Goal: Consume media (video, audio): Consume media (video, audio)

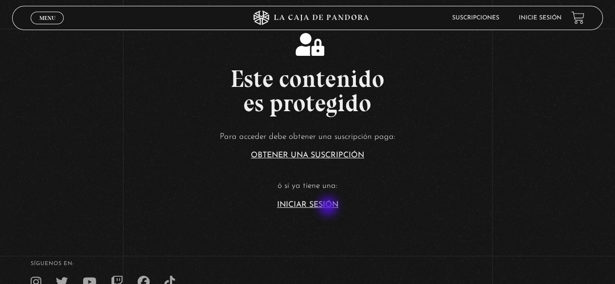
click at [329, 207] on link "Iniciar Sesión" at bounding box center [307, 205] width 61 height 8
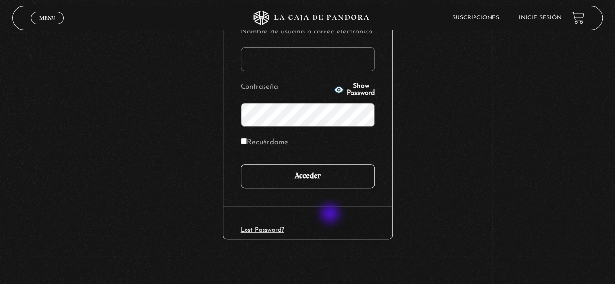
scroll to position [137, 0]
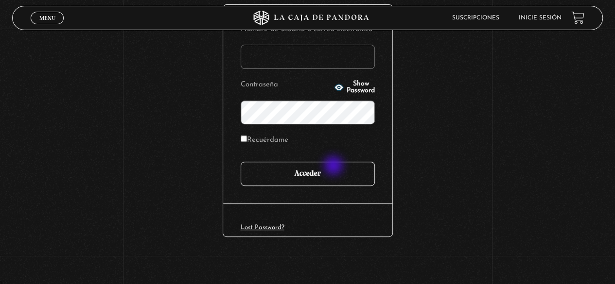
type input "[EMAIL_ADDRESS][DOMAIN_NAME]"
click at [335, 167] on input "Acceder" at bounding box center [307, 174] width 134 height 24
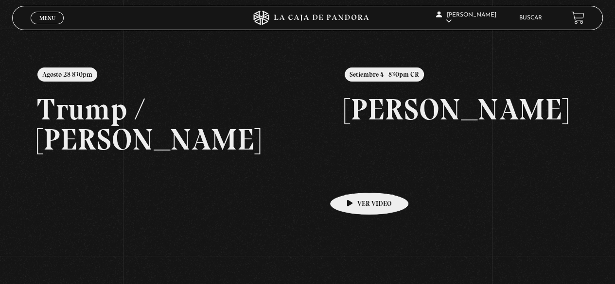
scroll to position [95, 0]
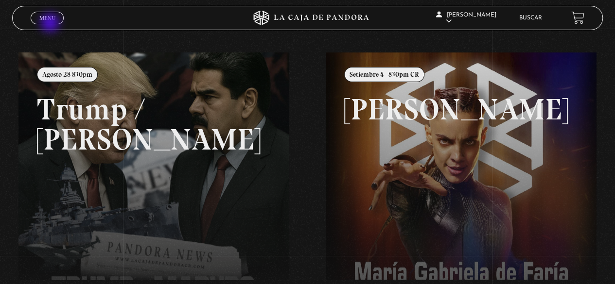
click at [51, 23] on link "Menu Cerrar" at bounding box center [47, 18] width 33 height 13
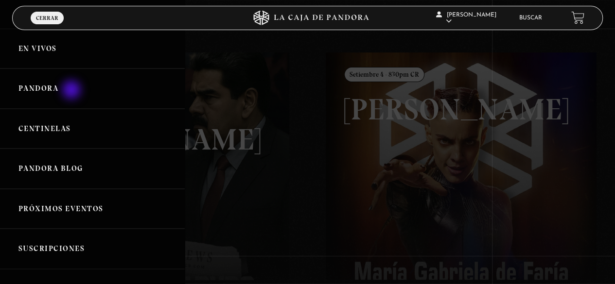
click at [72, 91] on link "Pandora" at bounding box center [92, 89] width 185 height 40
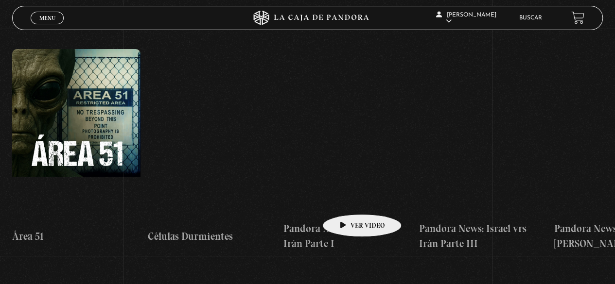
scroll to position [194, 0]
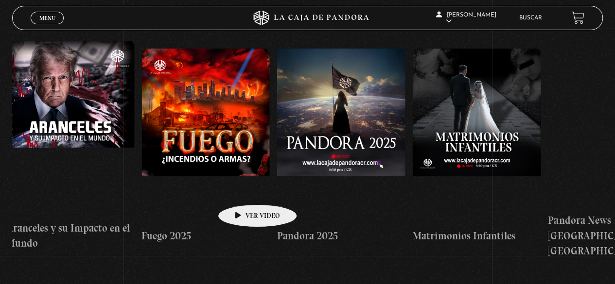
drag, startPoint x: 443, startPoint y: 176, endPoint x: 237, endPoint y: 188, distance: 206.3
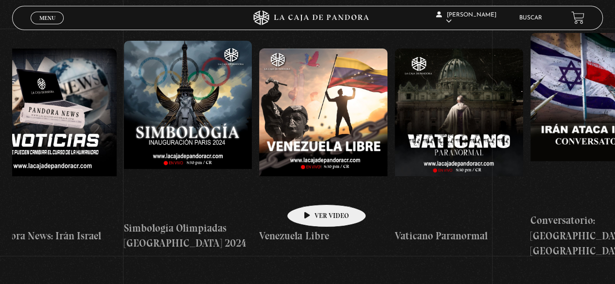
scroll to position [0, 1991]
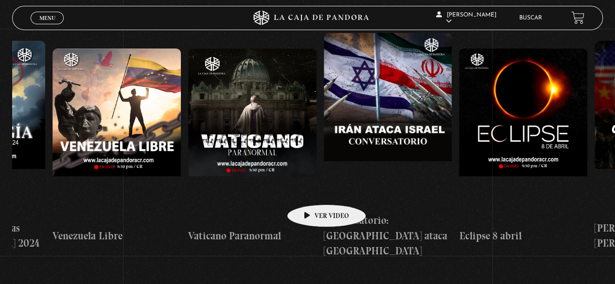
drag, startPoint x: 478, startPoint y: 183, endPoint x: 284, endPoint y: 190, distance: 193.5
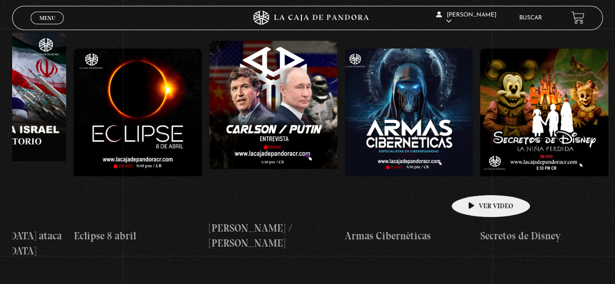
scroll to position [0, 2396]
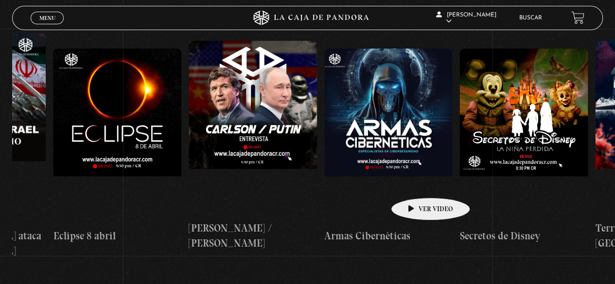
drag, startPoint x: 496, startPoint y: 176, endPoint x: 415, endPoint y: 183, distance: 81.0
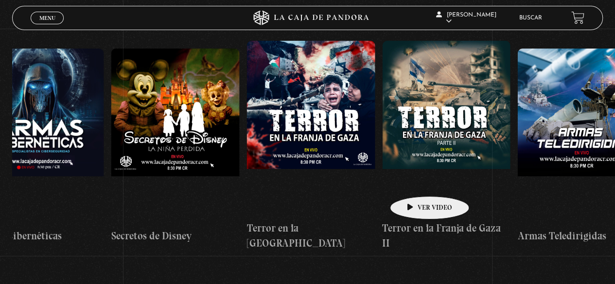
scroll to position [0, 2781]
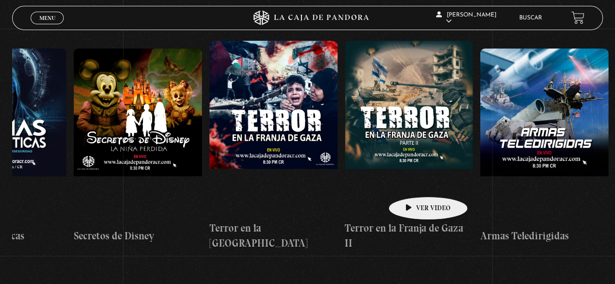
drag, startPoint x: 486, startPoint y: 179, endPoint x: 412, endPoint y: 182, distance: 73.9
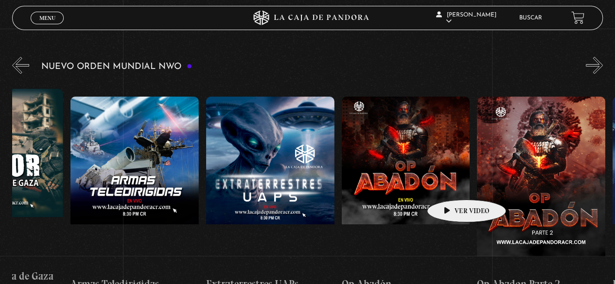
scroll to position [146, 0]
drag, startPoint x: 527, startPoint y: 178, endPoint x: 445, endPoint y: 186, distance: 82.0
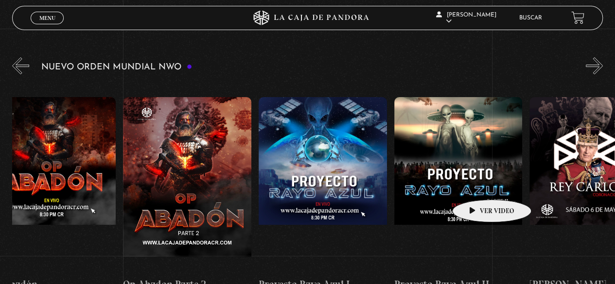
scroll to position [0, 3589]
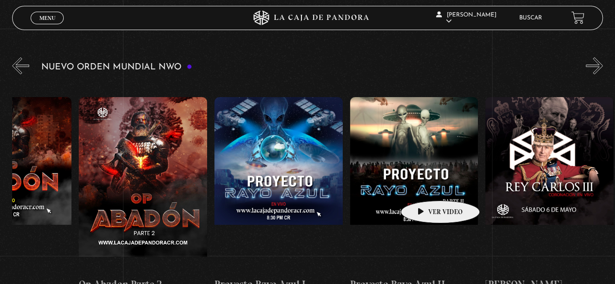
drag, startPoint x: 480, startPoint y: 185, endPoint x: 425, endPoint y: 186, distance: 55.9
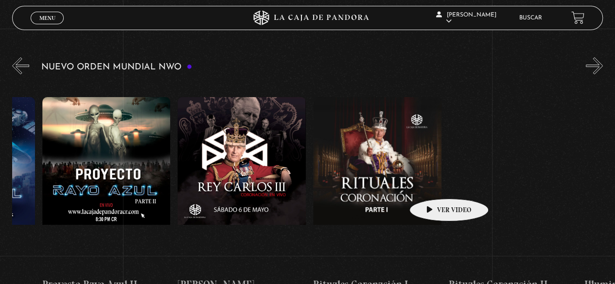
drag, startPoint x: 495, startPoint y: 182, endPoint x: 433, endPoint y: 184, distance: 61.2
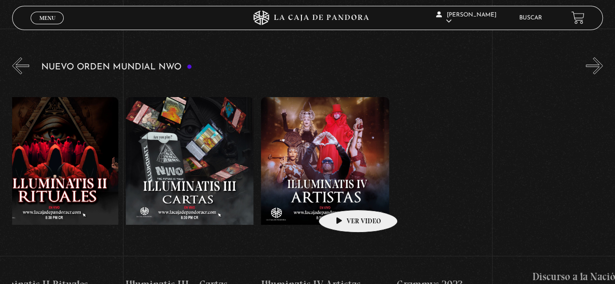
scroll to position [0, 4654]
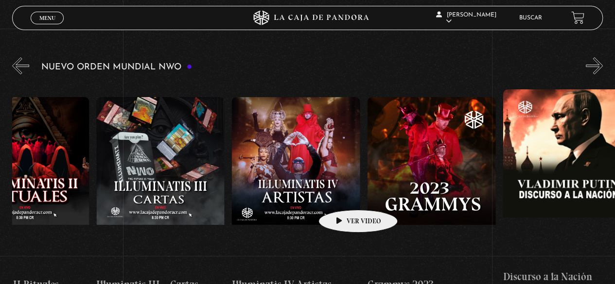
drag, startPoint x: 492, startPoint y: 185, endPoint x: 342, endPoint y: 195, distance: 150.0
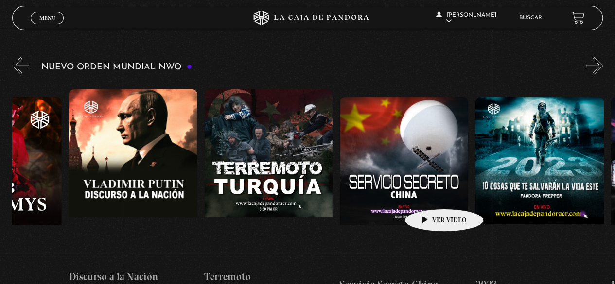
scroll to position [0, 5098]
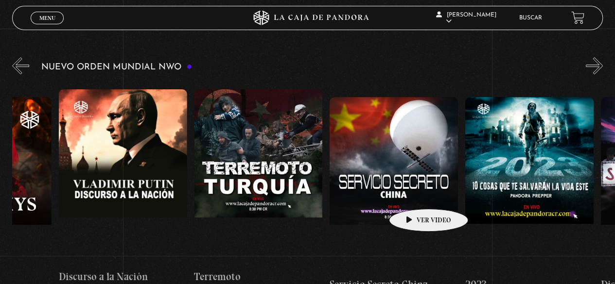
drag, startPoint x: 493, startPoint y: 191, endPoint x: 413, endPoint y: 194, distance: 79.7
click at [413, 194] on div "Área 51 Células Durmientes Pandora News: Israel vrs Irán Parte I Pandora News: …" at bounding box center [261, 195] width 10695 height 226
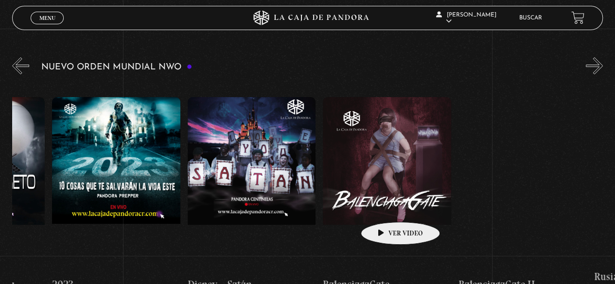
scroll to position [0, 5516]
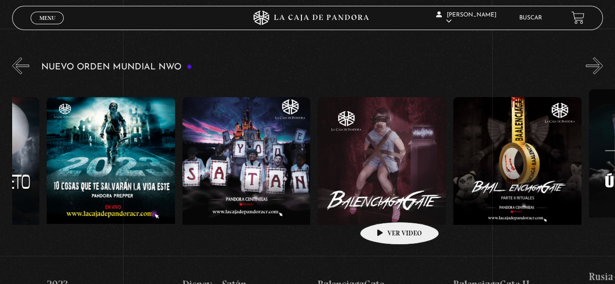
drag, startPoint x: 466, startPoint y: 192, endPoint x: 384, endPoint y: 207, distance: 84.0
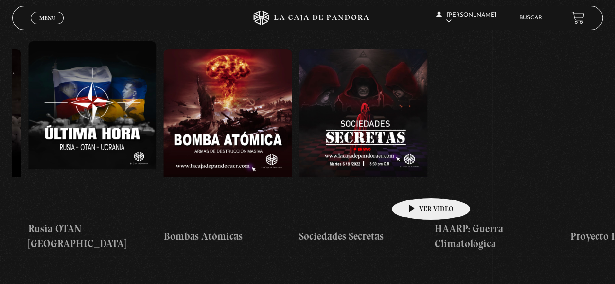
scroll to position [0, 6080]
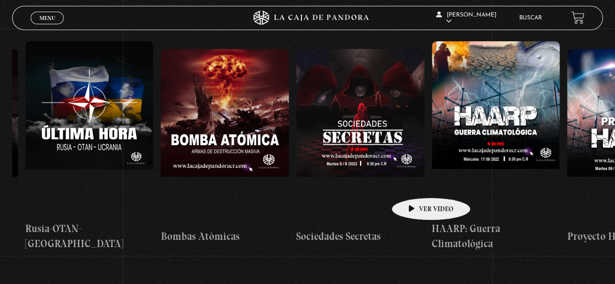
drag, startPoint x: 526, startPoint y: 158, endPoint x: 415, endPoint y: 183, distance: 113.1
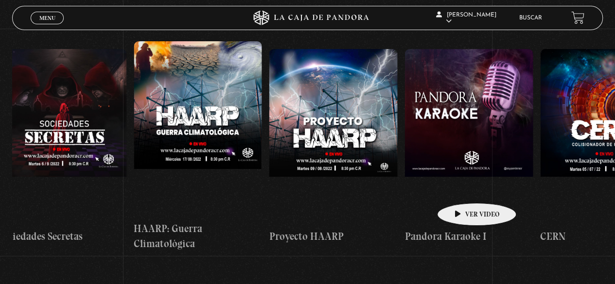
scroll to position [0, 6388]
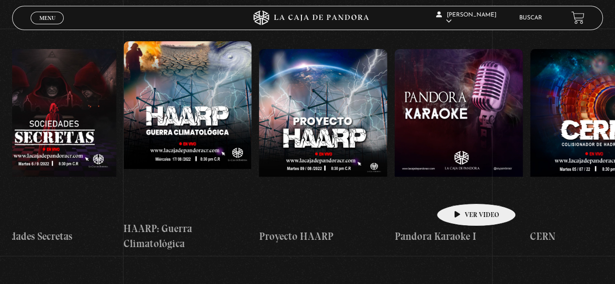
drag, startPoint x: 522, startPoint y: 176, endPoint x: 461, endPoint y: 189, distance: 62.6
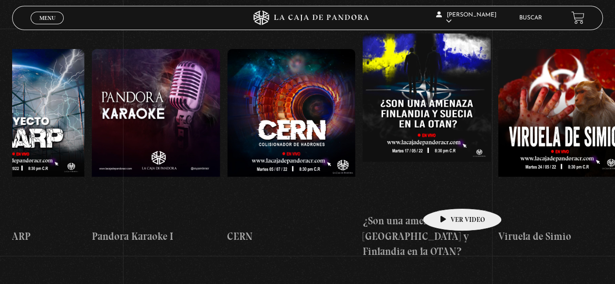
scroll to position [0, 6693]
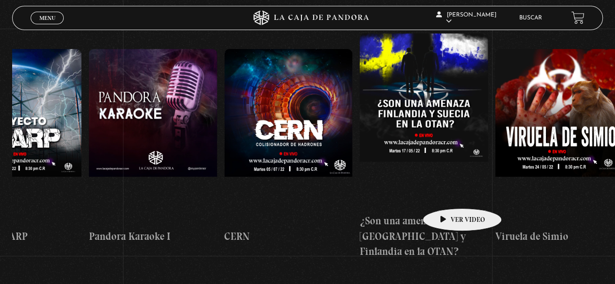
drag, startPoint x: 506, startPoint y: 183, endPoint x: 446, endPoint y: 194, distance: 60.7
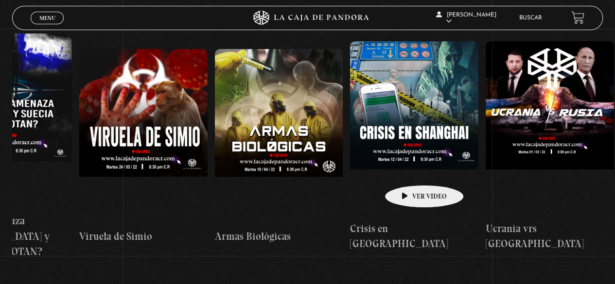
scroll to position [0, 7099]
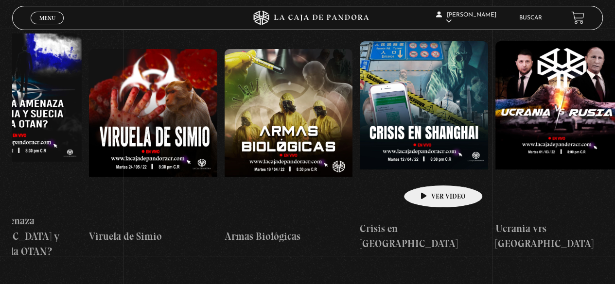
drag, startPoint x: 506, startPoint y: 160, endPoint x: 428, endPoint y: 171, distance: 79.4
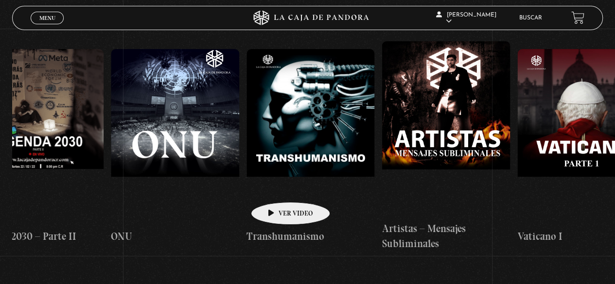
scroll to position [0, 7892]
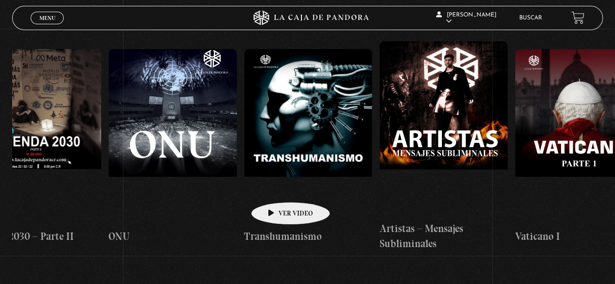
drag, startPoint x: 428, startPoint y: 173, endPoint x: 275, endPoint y: 188, distance: 154.2
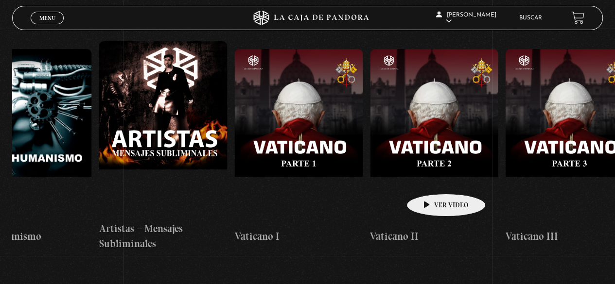
scroll to position [0, 8174]
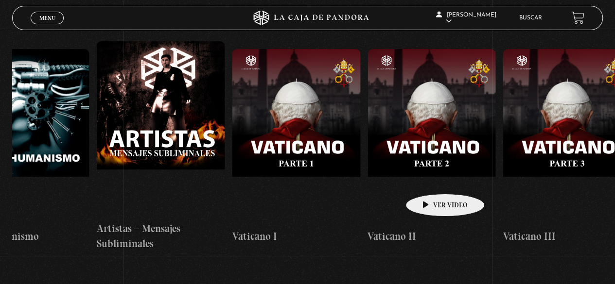
drag, startPoint x: 485, startPoint y: 175, endPoint x: 429, endPoint y: 179, distance: 56.0
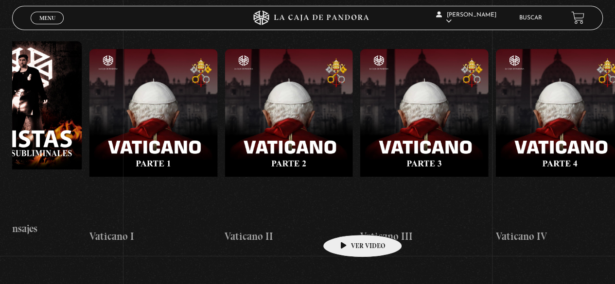
scroll to position [0, 8548]
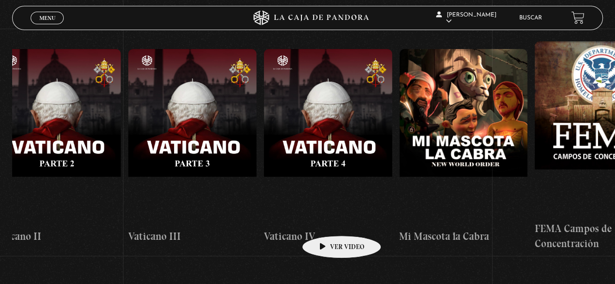
drag, startPoint x: 400, startPoint y: 211, endPoint x: 326, endPoint y: 221, distance: 75.0
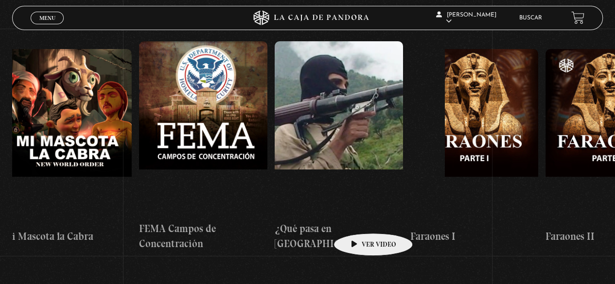
scroll to position [0, 8954]
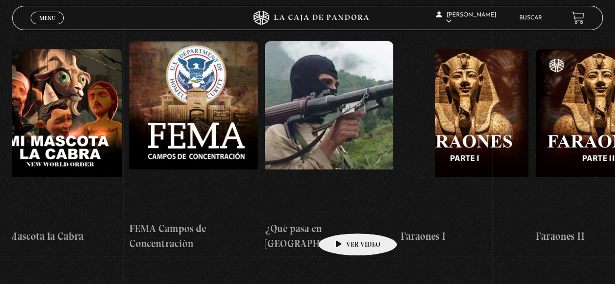
drag, startPoint x: 423, startPoint y: 215, endPoint x: 342, endPoint y: 219, distance: 80.7
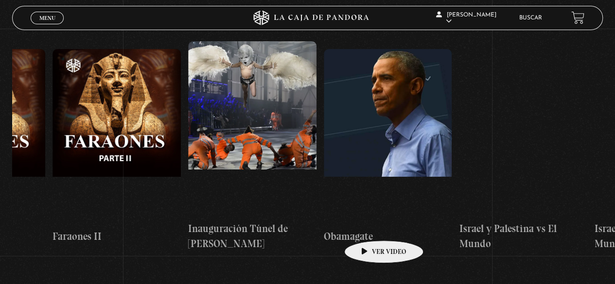
scroll to position [0, 9439]
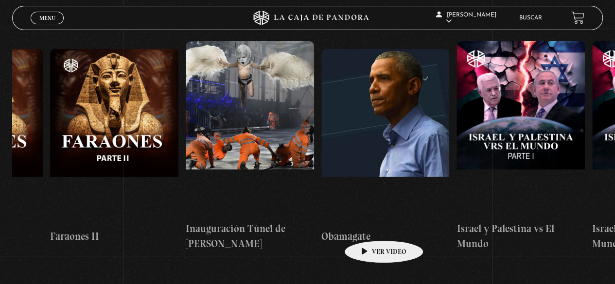
drag, startPoint x: 464, startPoint y: 217, endPoint x: 368, endPoint y: 226, distance: 96.1
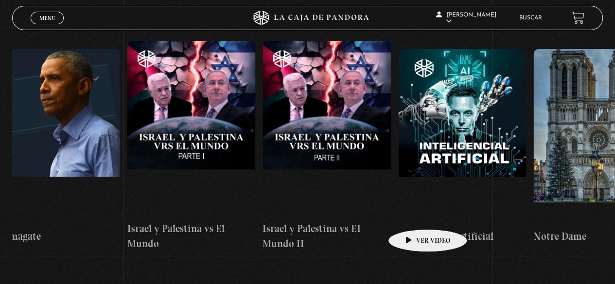
scroll to position [0, 9779]
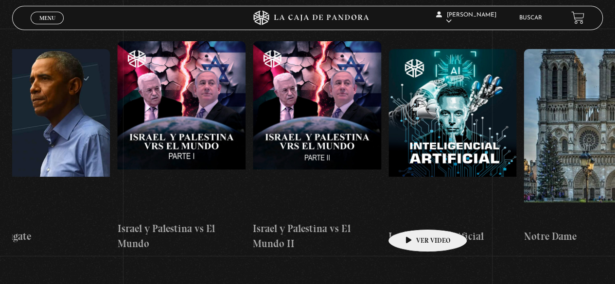
drag, startPoint x: 477, startPoint y: 204, endPoint x: 410, endPoint y: 215, distance: 67.4
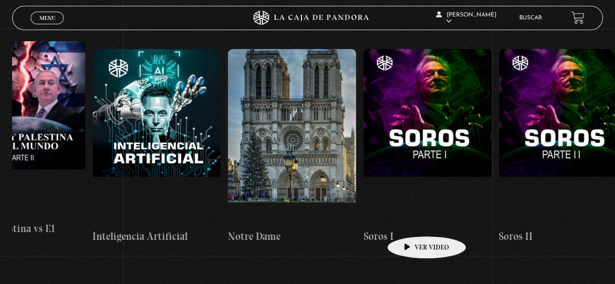
scroll to position [0, 10086]
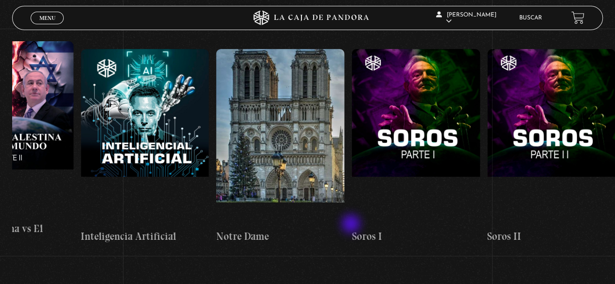
drag, startPoint x: 472, startPoint y: 211, endPoint x: 347, endPoint y: 224, distance: 125.1
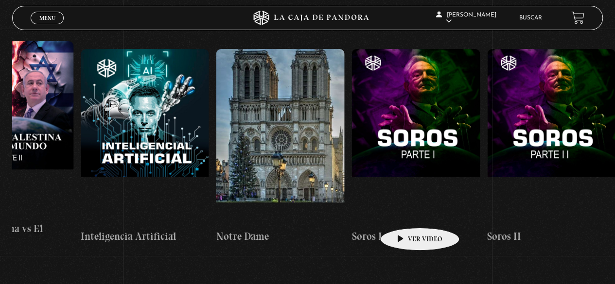
drag, startPoint x: 499, startPoint y: 201, endPoint x: 404, endPoint y: 213, distance: 95.6
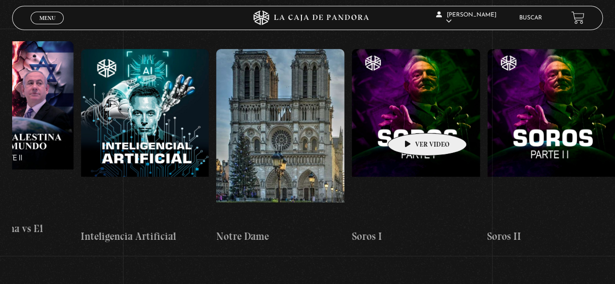
click at [411, 119] on figure at bounding box center [415, 136] width 128 height 175
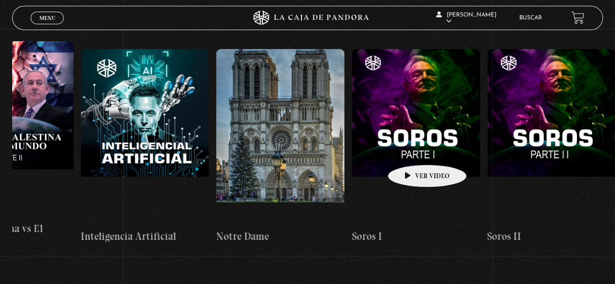
scroll to position [0, 10069]
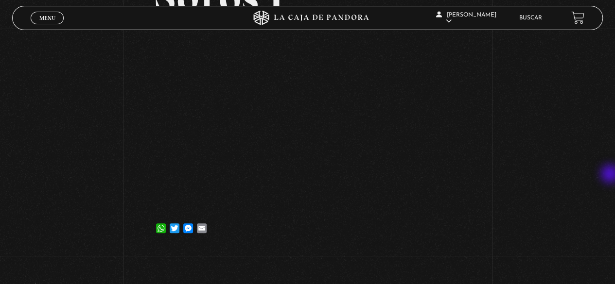
scroll to position [118, 0]
